Goal: Communication & Community: Answer question/provide support

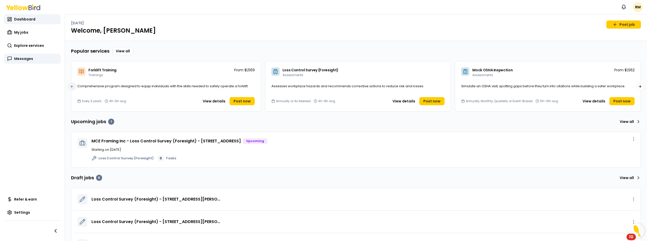
click at [27, 63] on link "Messages" at bounding box center [32, 59] width 57 height 10
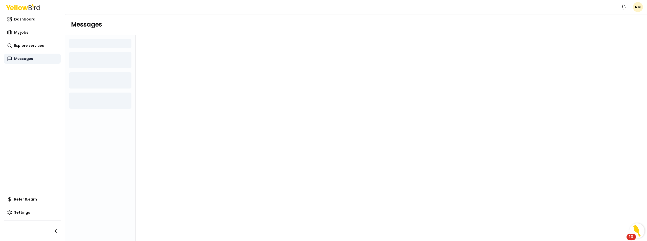
click at [26, 59] on span "Messages" at bounding box center [23, 58] width 19 height 5
click at [31, 59] on span "Messages" at bounding box center [23, 58] width 19 height 5
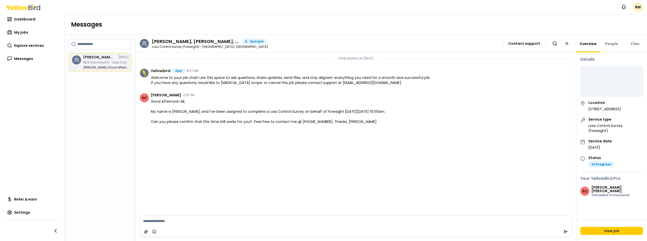
click at [189, 225] on textarea at bounding box center [356, 220] width 432 height 11
click at [160, 209] on button "@ [PERSON_NAME]" at bounding box center [158, 211] width 34 height 6
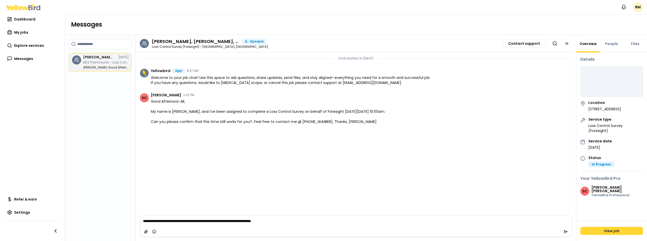
type textarea "**********"
click at [607, 231] on link "View job" at bounding box center [612, 231] width 63 height 8
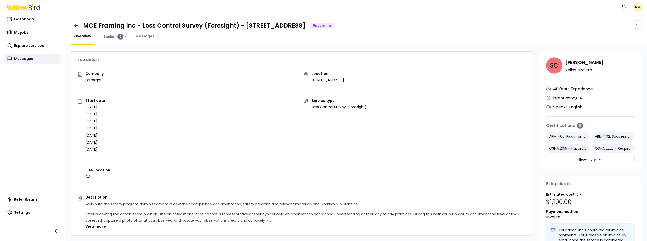
click at [37, 56] on link "Messages" at bounding box center [32, 59] width 57 height 10
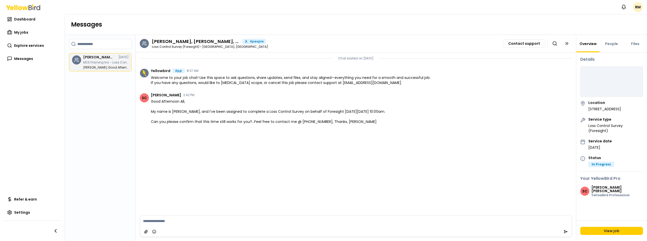
click at [246, 221] on textarea at bounding box center [356, 220] width 432 height 11
click at [25, 61] on link "Messages" at bounding box center [32, 59] width 57 height 10
click at [100, 62] on p "MCE Framing Inc - Loss Control Survey (Foresight) - [STREET_ADDRESS]" at bounding box center [106, 62] width 46 height 3
click at [160, 220] on textarea at bounding box center [356, 220] width 432 height 11
type textarea "*"
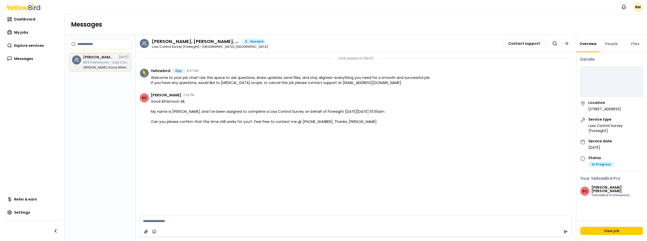
click at [214, 220] on textarea at bounding box center [356, 220] width 432 height 11
click at [148, 210] on button "@ [PERSON_NAME]" at bounding box center [158, 211] width 34 height 6
type textarea "**********"
click at [565, 231] on icon "submit" at bounding box center [566, 232] width 4 height 4
